Goal: Task Accomplishment & Management: Manage account settings

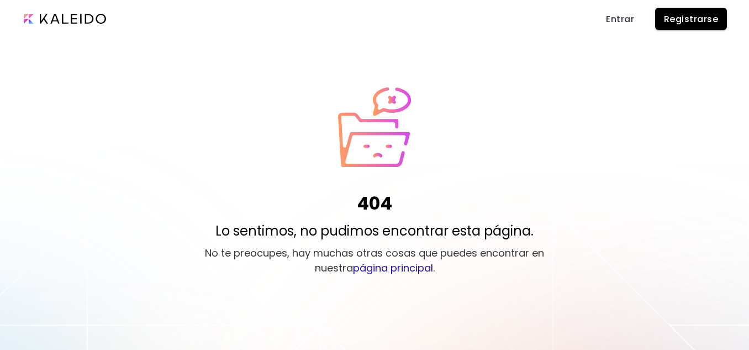
click at [617, 20] on span "Entrar" at bounding box center [620, 19] width 28 height 12
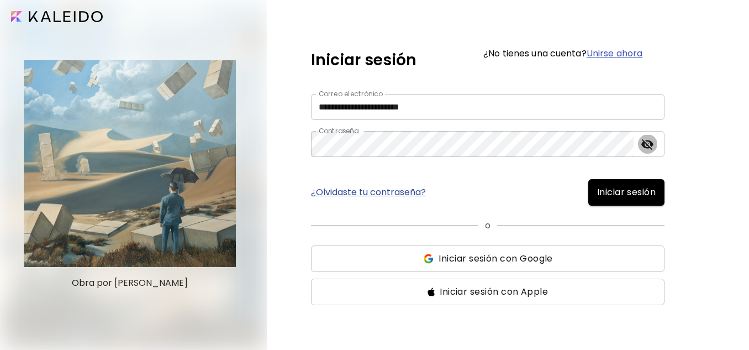
click at [644, 140] on icon "toggle password visibility" at bounding box center [647, 143] width 13 height 13
click at [615, 195] on span "Iniciar sesión" at bounding box center [626, 192] width 59 height 13
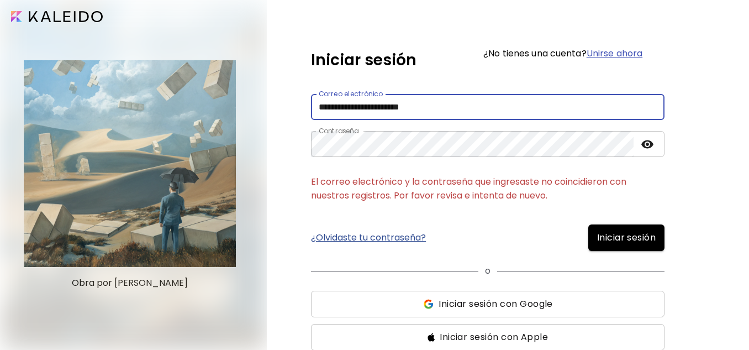
drag, startPoint x: 446, startPoint y: 108, endPoint x: 314, endPoint y: 105, distance: 132.5
click at [314, 105] on input "**********" at bounding box center [487, 107] width 353 height 26
type input "**********"
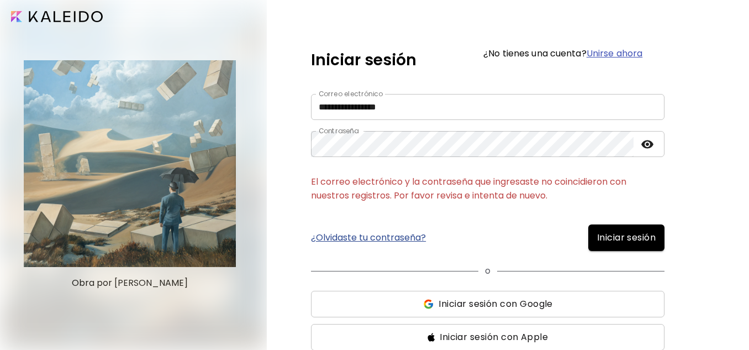
click at [607, 235] on span "Iniciar sesión" at bounding box center [626, 237] width 59 height 13
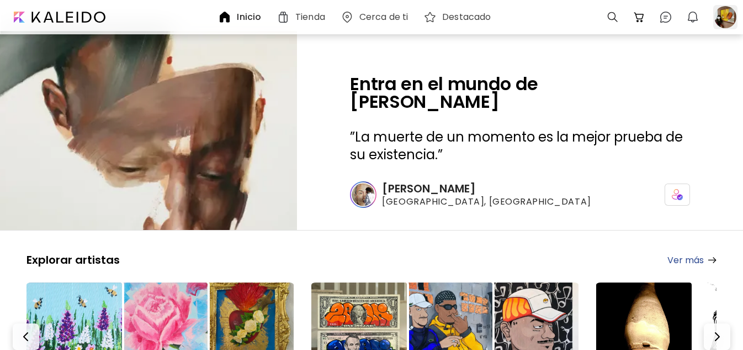
click at [729, 10] on div at bounding box center [725, 17] width 24 height 24
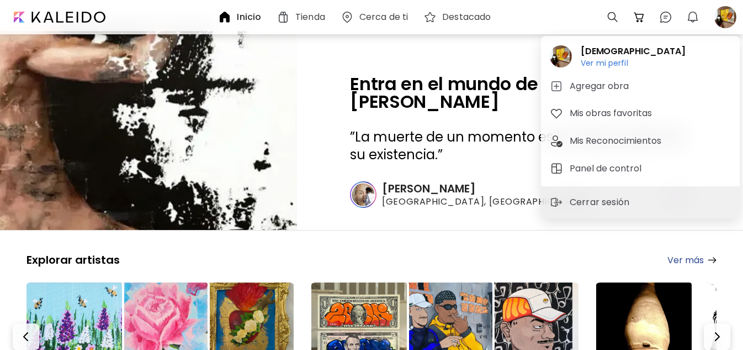
click at [314, 17] on div at bounding box center [371, 175] width 743 height 350
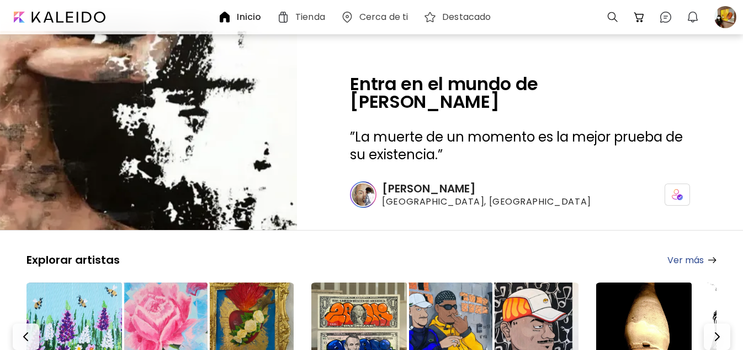
click at [313, 18] on h6 "Tienda" at bounding box center [310, 17] width 30 height 9
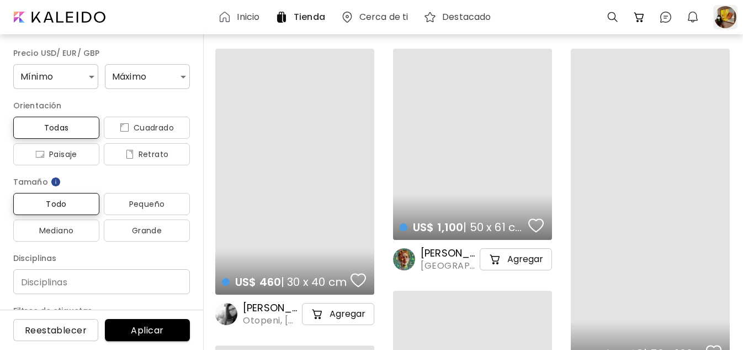
click at [723, 17] on div at bounding box center [725, 17] width 24 height 24
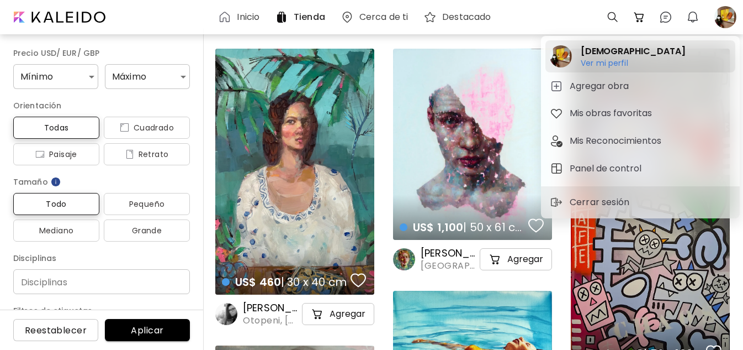
click at [597, 63] on h6 "Ver mi perfil" at bounding box center [633, 63] width 105 height 10
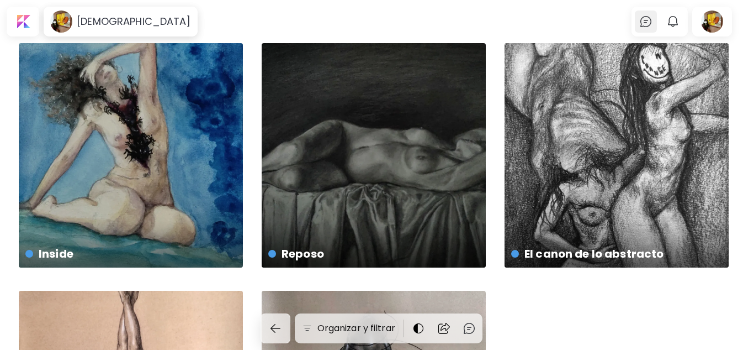
click at [653, 18] on img at bounding box center [645, 21] width 13 height 13
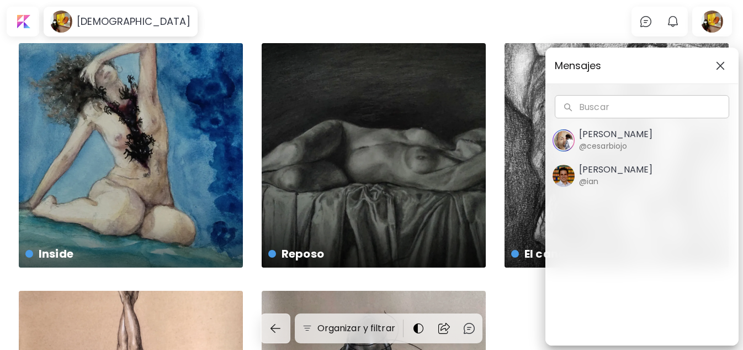
click at [680, 19] on div "Mensajes Buscar Buscar Cesar Biojo @cesarbiojo Ian Panchevre @ian" at bounding box center [371, 175] width 743 height 350
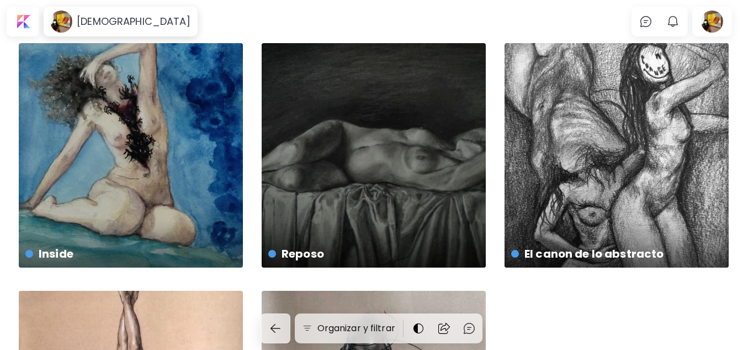
click at [680, 19] on img "button" at bounding box center [672, 21] width 13 height 13
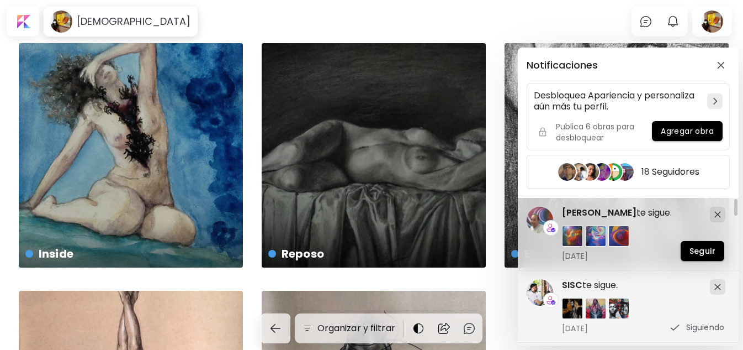
click at [722, 22] on div "Notificaciones Desbloquea Apariencia y personaliza aún más tu perfil. Publica 6…" at bounding box center [371, 175] width 743 height 350
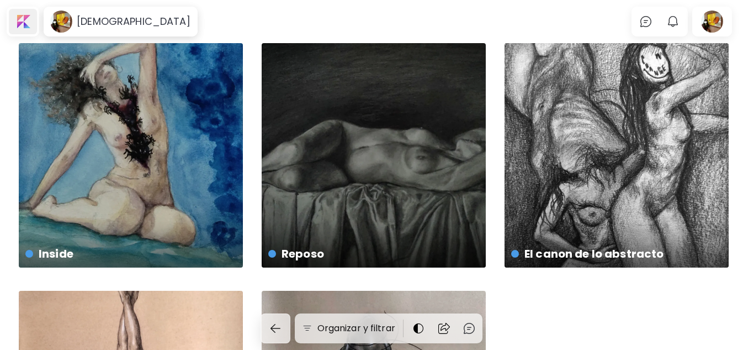
click at [17, 20] on div at bounding box center [23, 21] width 28 height 25
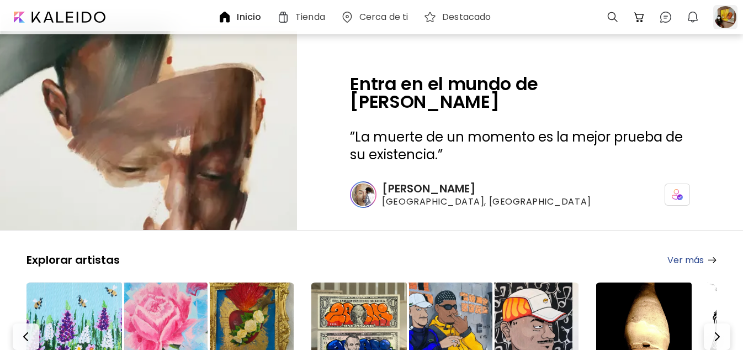
click at [722, 24] on div at bounding box center [725, 17] width 24 height 24
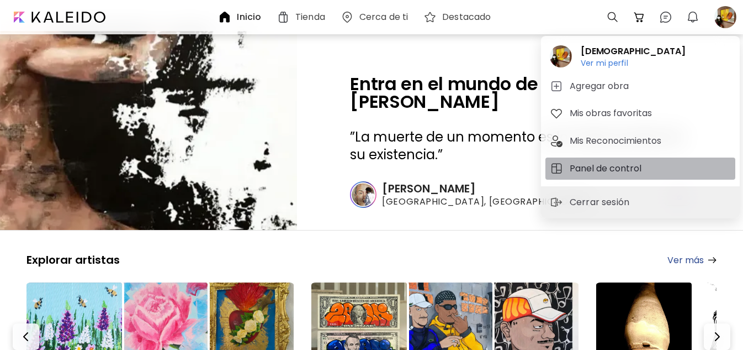
click at [628, 165] on h5 "Panel de control" at bounding box center [607, 168] width 75 height 13
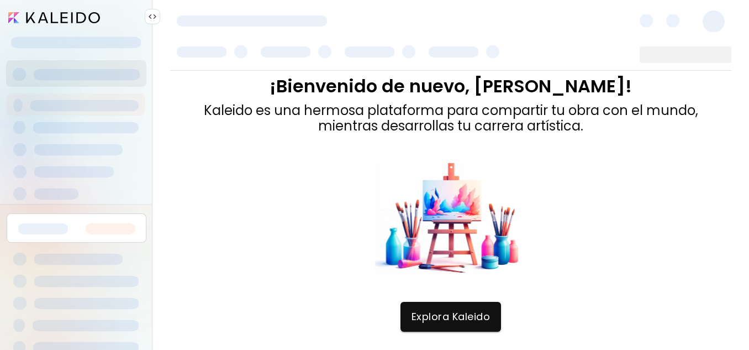
scroll to position [8, 0]
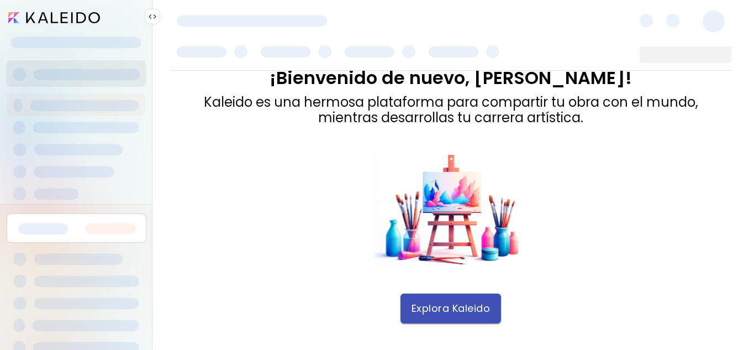
click at [462, 307] on span "Explora Kaleido" at bounding box center [450, 308] width 79 height 12
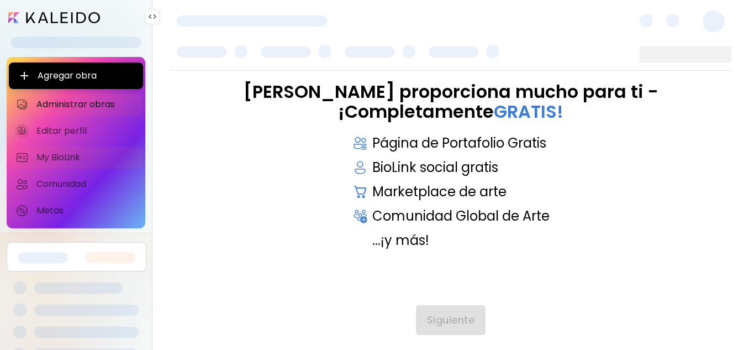
click at [66, 156] on span "My BioLink" at bounding box center [86, 157] width 100 height 11
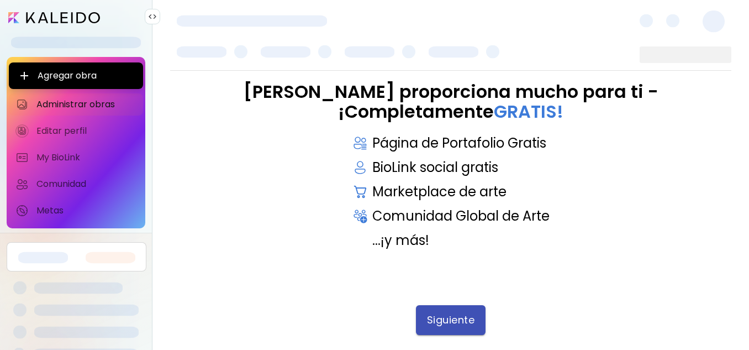
click at [464, 319] on span "Siguiente" at bounding box center [451, 320] width 48 height 12
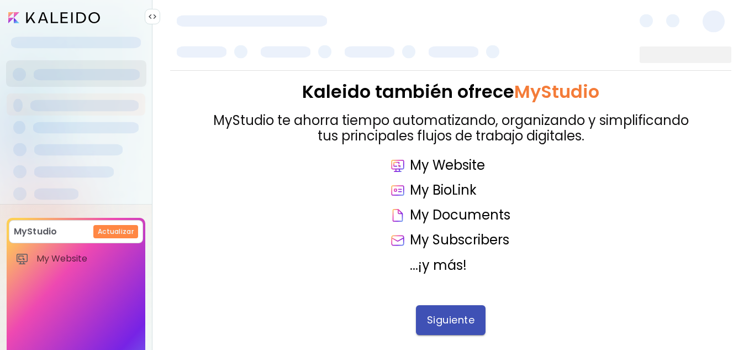
click at [448, 310] on button "Siguiente" at bounding box center [451, 320] width 70 height 30
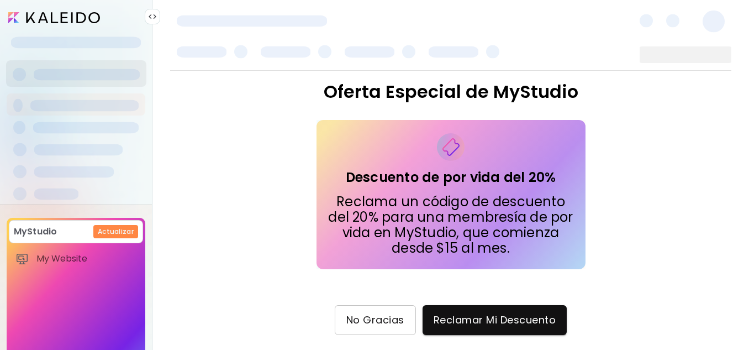
click at [383, 319] on span "No Gracias" at bounding box center [375, 320] width 58 height 12
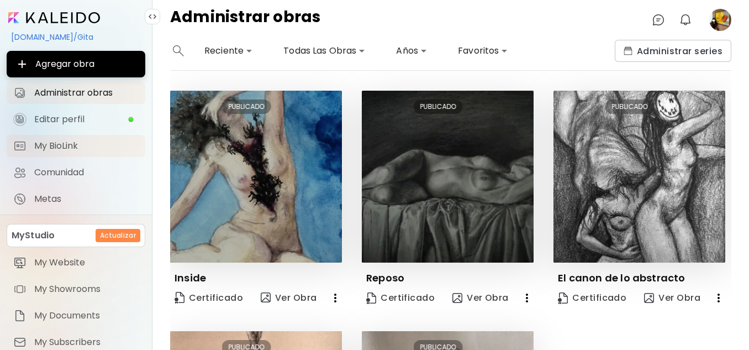
click at [71, 148] on span "My BioLink" at bounding box center [86, 145] width 104 height 11
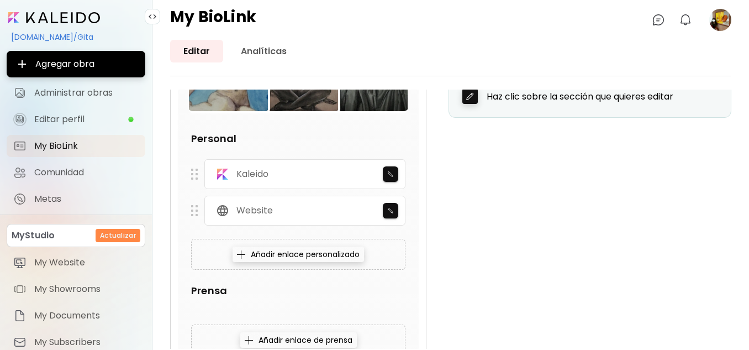
scroll to position [274, 0]
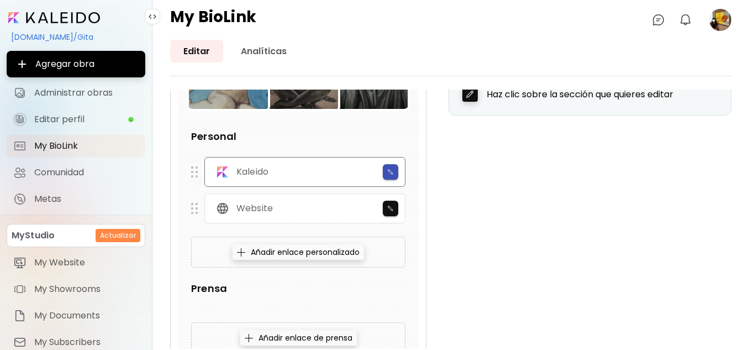
click at [393, 171] on img "button" at bounding box center [390, 171] width 7 height 7
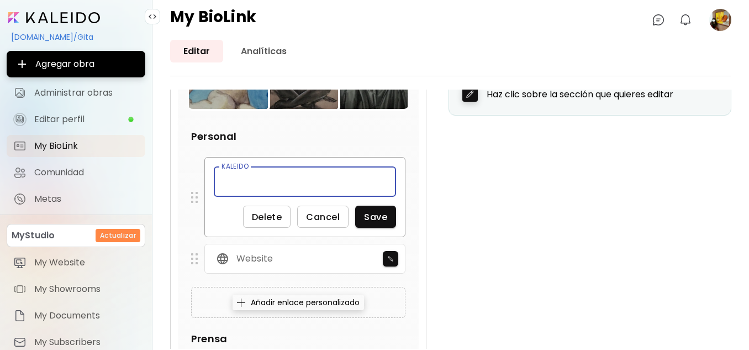
drag, startPoint x: 268, startPoint y: 177, endPoint x: 223, endPoint y: 174, distance: 45.4
click at [223, 174] on input "text" at bounding box center [305, 181] width 182 height 30
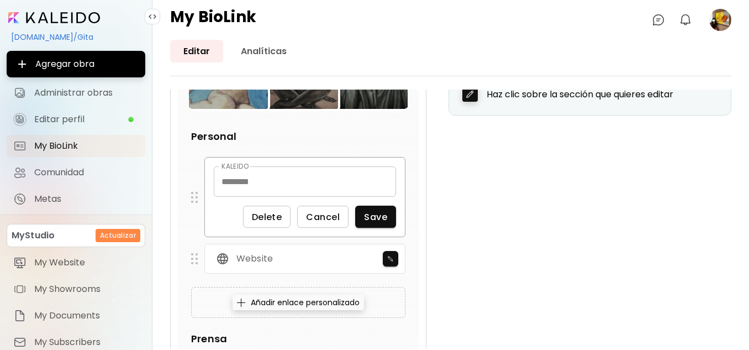
click at [388, 212] on button "Save" at bounding box center [375, 216] width 41 height 22
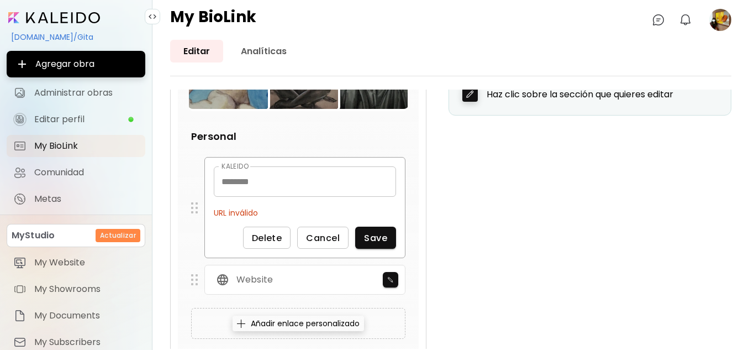
click at [276, 178] on input "********" at bounding box center [305, 181] width 182 height 30
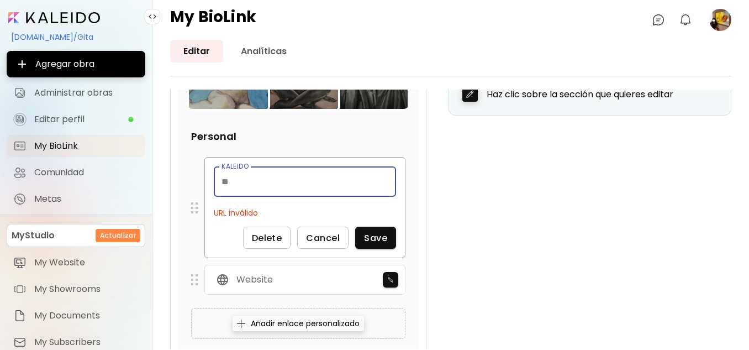
type input "*"
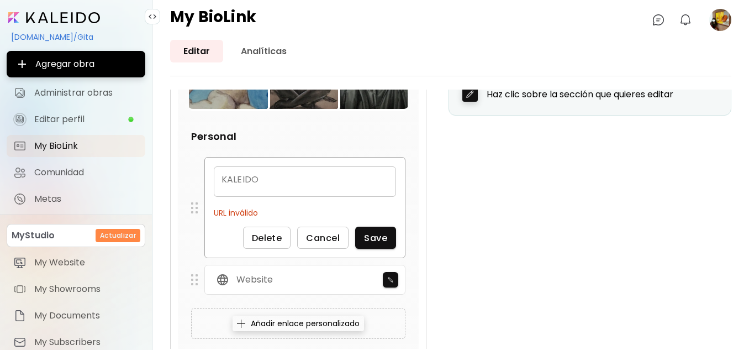
click at [193, 194] on div "KALEIDO KALEIDO URL inválido Delete Cancel Save" at bounding box center [298, 207] width 214 height 101
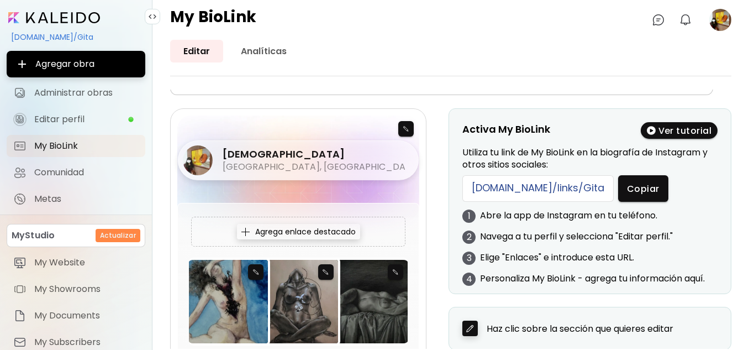
scroll to position [35, 0]
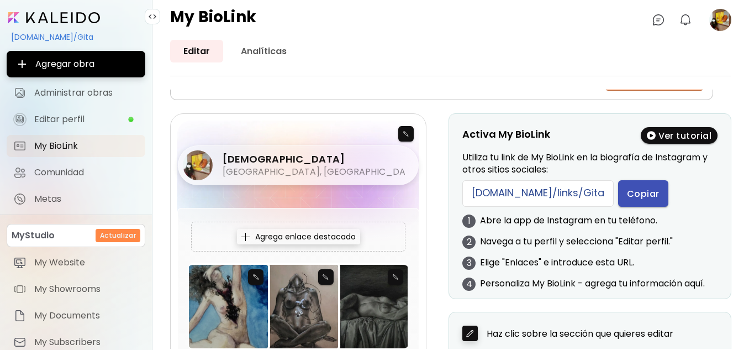
click at [618, 202] on button "Copiar" at bounding box center [643, 193] width 50 height 27
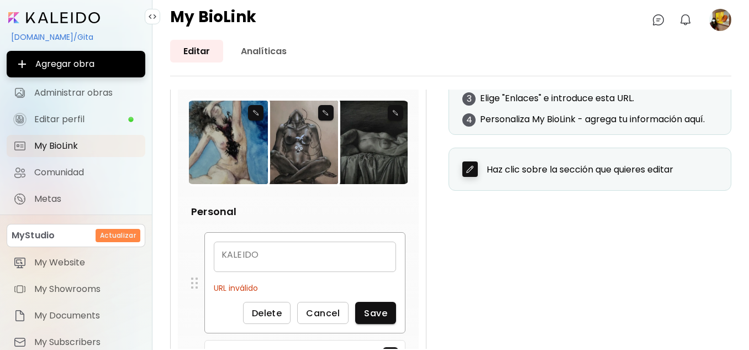
scroll to position [204, 0]
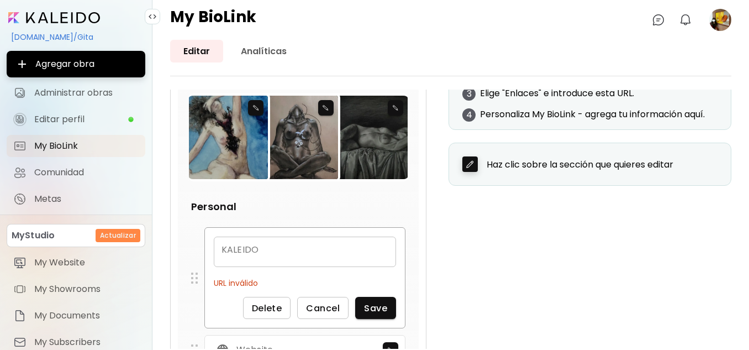
click at [260, 255] on input "text" at bounding box center [305, 251] width 182 height 30
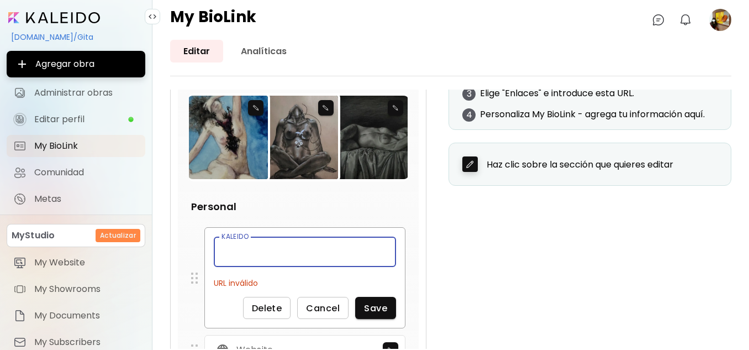
paste input "**********"
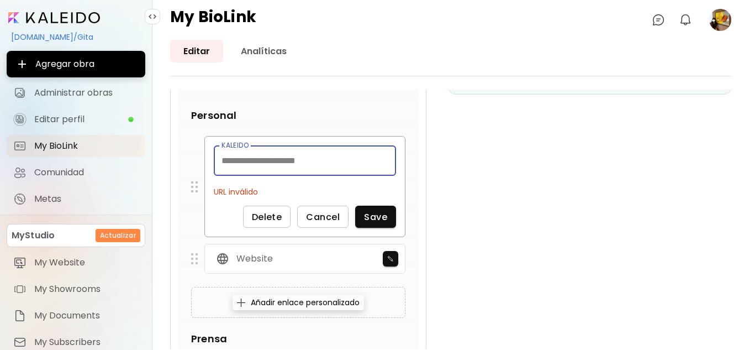
scroll to position [303, 0]
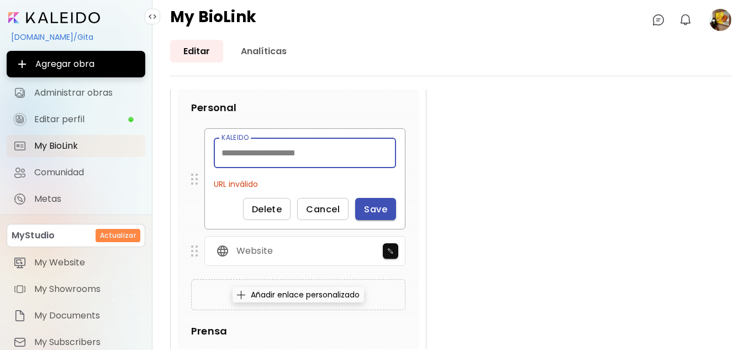
type input "**********"
click at [374, 209] on span "Save" at bounding box center [375, 209] width 23 height 12
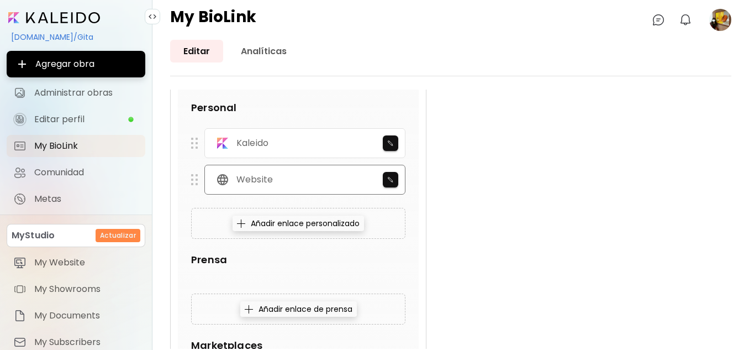
click at [284, 177] on div "Website" at bounding box center [304, 180] width 201 height 30
click at [718, 22] on image at bounding box center [720, 20] width 22 height 22
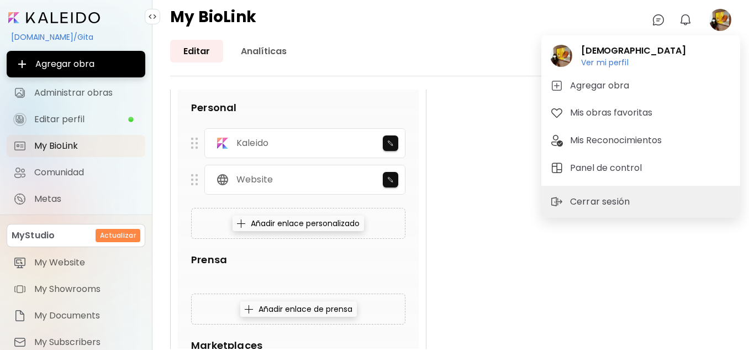
drag, startPoint x: 150, startPoint y: 220, endPoint x: 149, endPoint y: 274, distance: 54.1
click at [149, 274] on div at bounding box center [374, 175] width 749 height 350
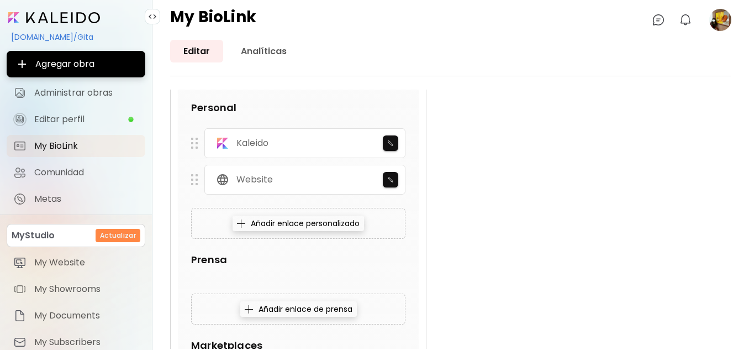
click at [149, 274] on div "Gita Ver mi perfil Ver mi perfil Agregar obra Mis obras favoritas Mis Reconocim…" at bounding box center [374, 176] width 749 height 345
click at [78, 258] on span "My Website" at bounding box center [86, 262] width 104 height 11
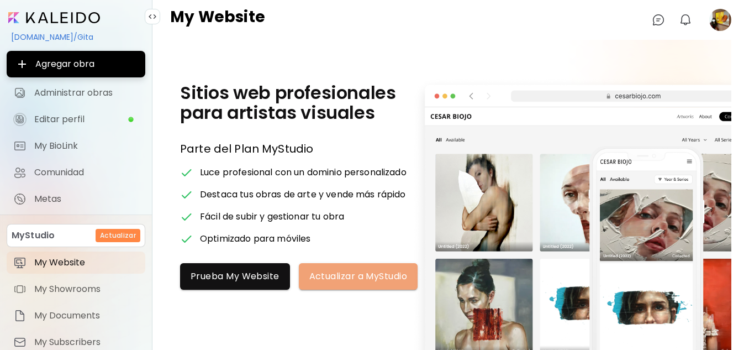
click at [328, 274] on span "Actualizar a MyStudio" at bounding box center [358, 276] width 97 height 12
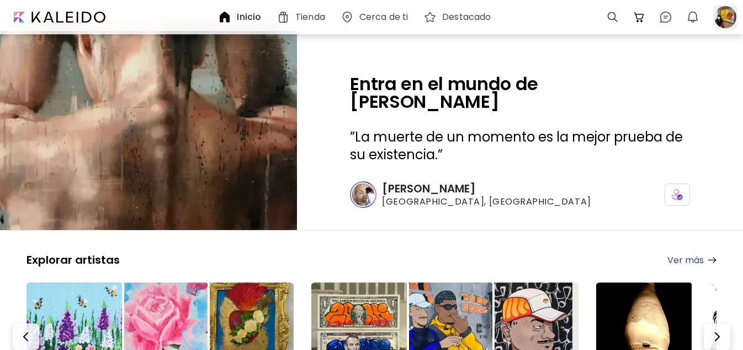
click at [722, 18] on div at bounding box center [725, 17] width 24 height 24
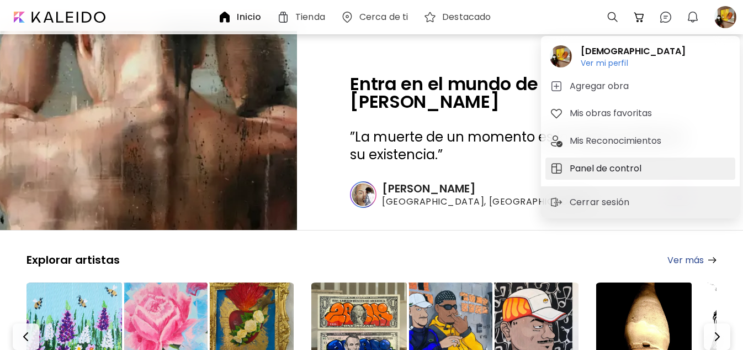
click at [610, 168] on h5 "Panel de control" at bounding box center [607, 168] width 75 height 13
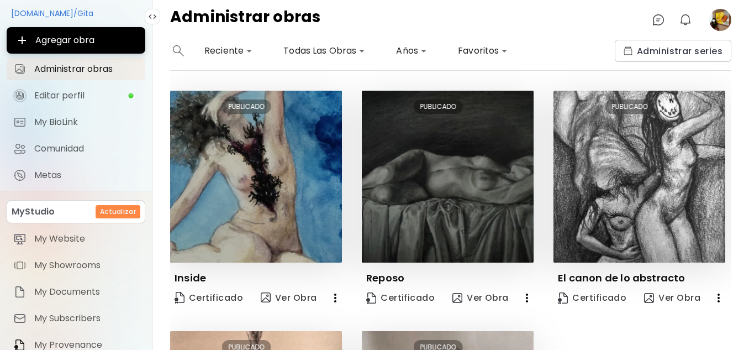
scroll to position [119, 0]
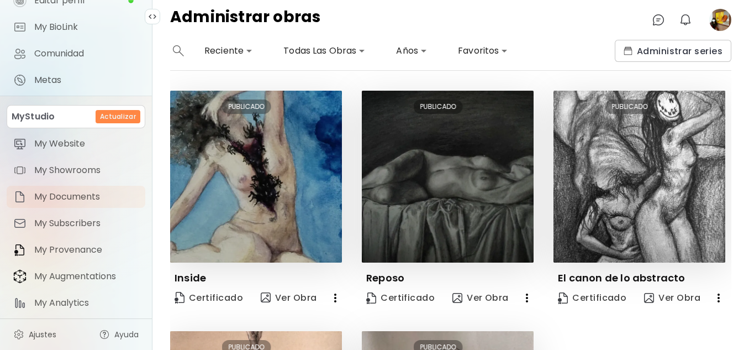
click at [84, 193] on span "My Documents" at bounding box center [86, 196] width 104 height 11
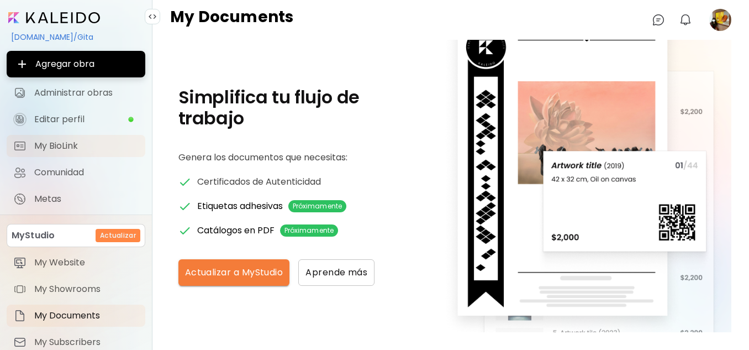
click at [91, 147] on span "My BioLink" at bounding box center [86, 145] width 104 height 11
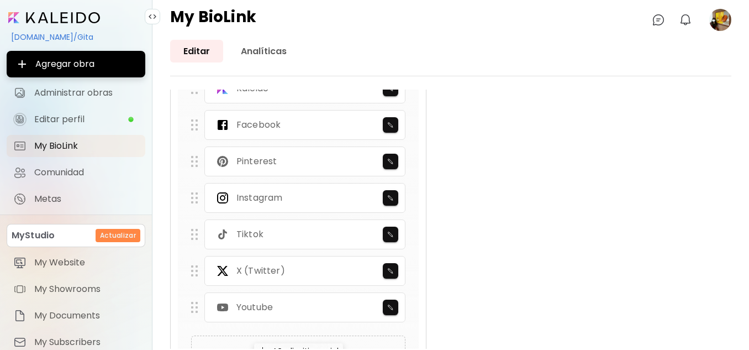
scroll to position [678, 0]
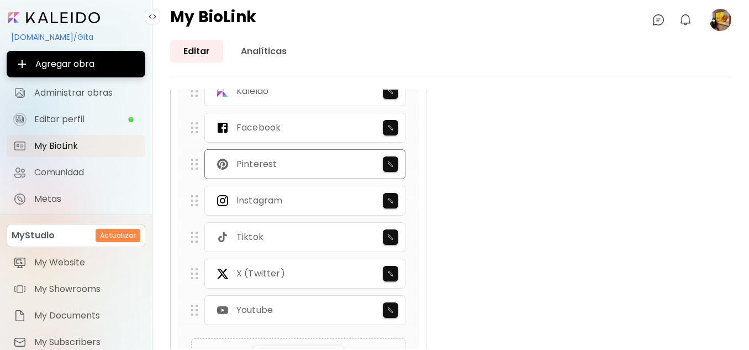
click at [304, 154] on div "Pinterest" at bounding box center [304, 164] width 201 height 30
click at [391, 163] on img "button" at bounding box center [390, 164] width 7 height 7
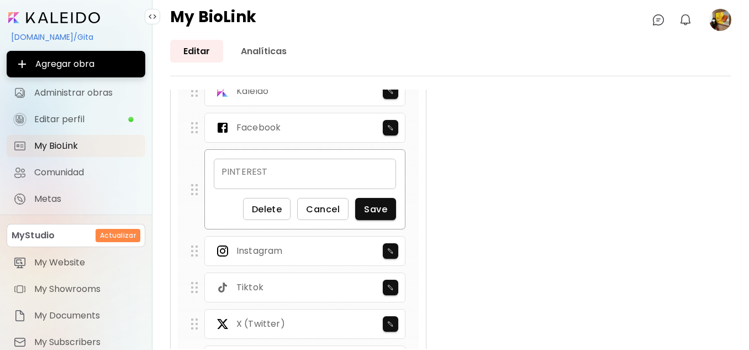
click at [317, 168] on div "PINTEREST" at bounding box center [305, 173] width 182 height 30
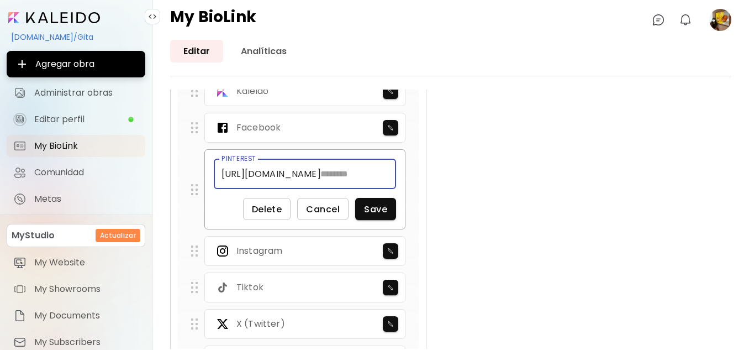
paste input "**********"
type input "**********"
paste input "**********"
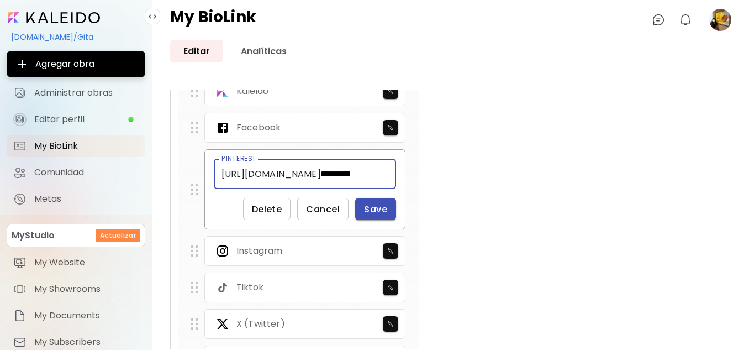
type input "*********"
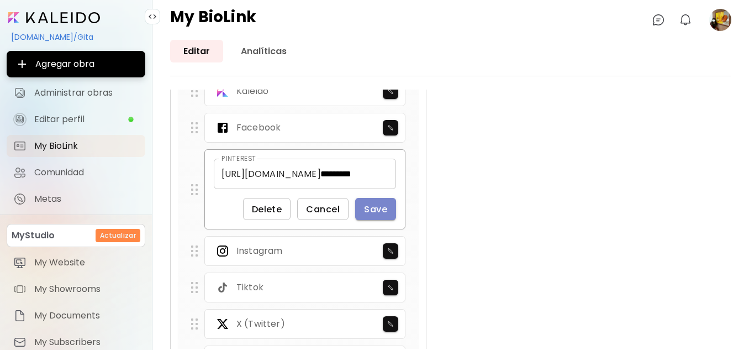
click at [368, 209] on span "Save" at bounding box center [375, 209] width 23 height 12
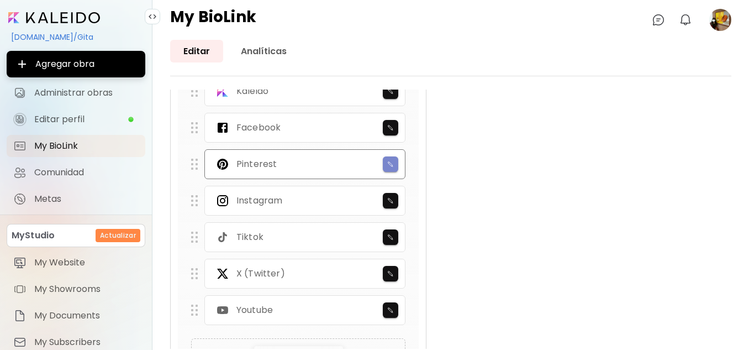
click at [385, 170] on button "button" at bounding box center [390, 163] width 15 height 15
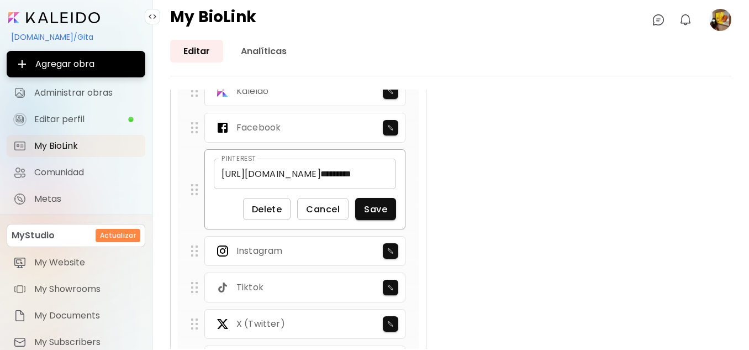
drag, startPoint x: 389, startPoint y: 176, endPoint x: 223, endPoint y: 175, distance: 165.7
click at [223, 175] on div "[URL][DOMAIN_NAME] ********* PINTEREST" at bounding box center [305, 173] width 182 height 30
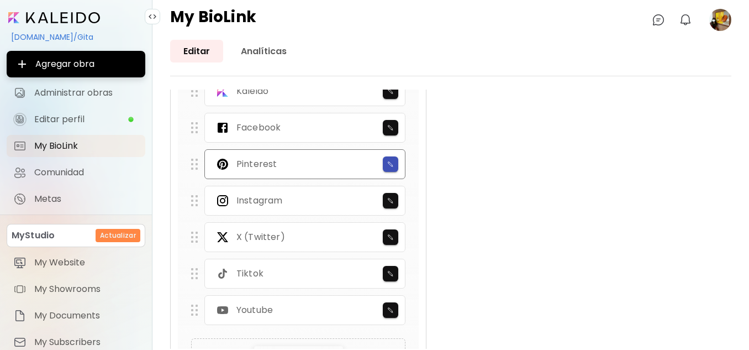
click at [393, 161] on img "button" at bounding box center [390, 164] width 7 height 7
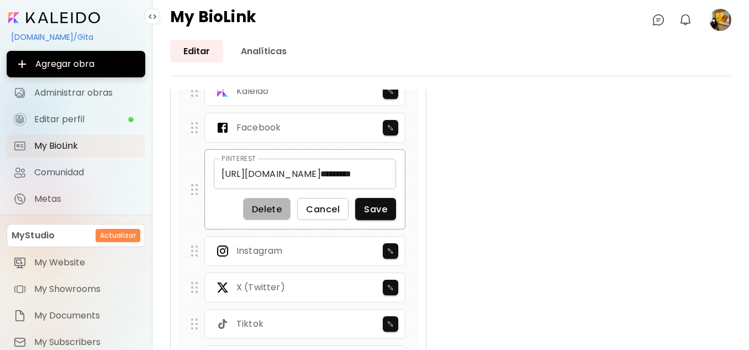
click at [273, 211] on span "Delete" at bounding box center [267, 209] width 30 height 12
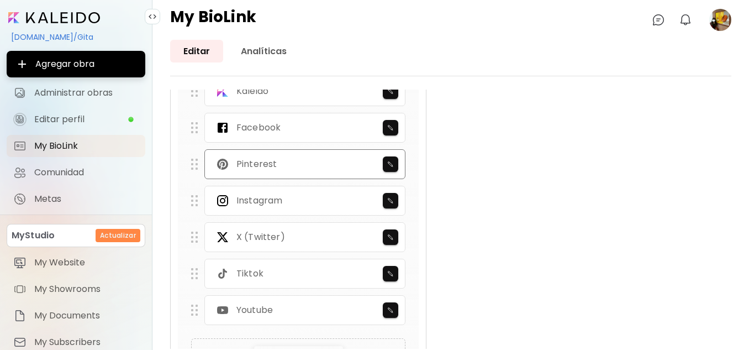
click at [334, 167] on div "Pinterest" at bounding box center [304, 164] width 201 height 30
click at [391, 163] on img "button" at bounding box center [390, 164] width 7 height 7
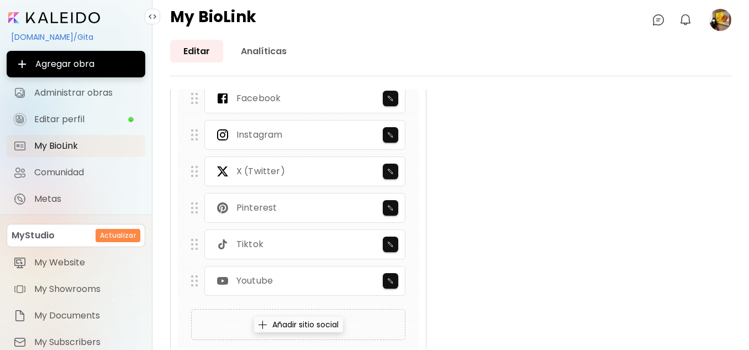
scroll to position [715, 0]
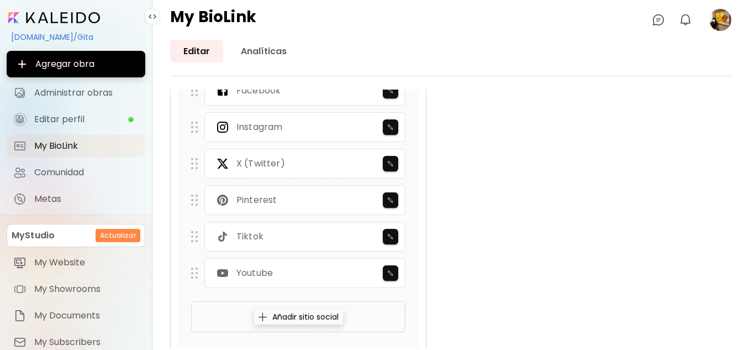
click at [317, 319] on div "Añadir sitio social" at bounding box center [298, 316] width 89 height 15
click at [391, 203] on img "button" at bounding box center [390, 200] width 7 height 7
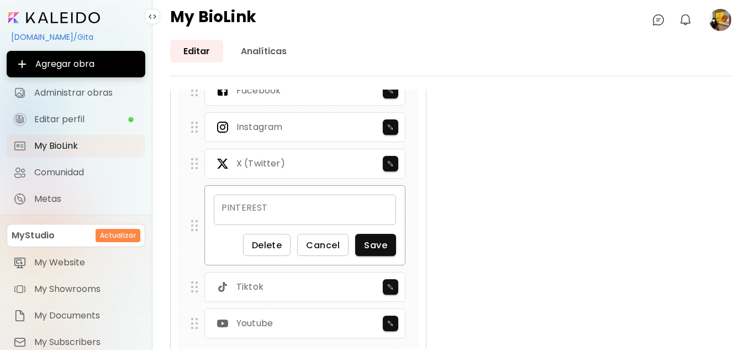
click at [297, 210] on div "PINTEREST" at bounding box center [305, 209] width 182 height 30
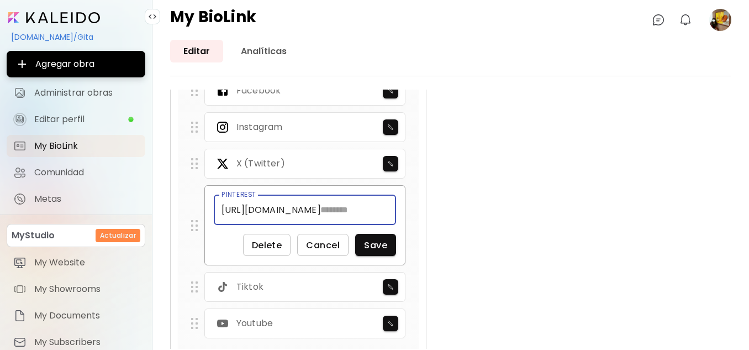
paste input "*********"
type input "*********"
click at [380, 241] on span "Save" at bounding box center [375, 245] width 23 height 12
